Goal: Find specific page/section: Find specific page/section

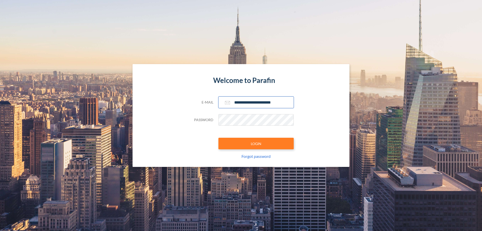
type input "**********"
click at [256, 143] on button "LOGIN" at bounding box center [255, 144] width 75 height 12
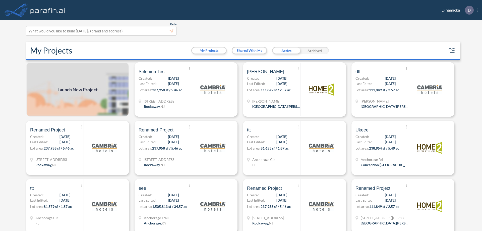
scroll to position [1, 0]
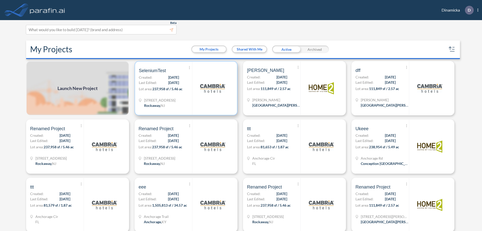
click at [185, 88] on p "Lot area: 237,958 sf / 5.46 ac" at bounding box center [165, 89] width 53 height 7
